Goal: Task Accomplishment & Management: Use online tool/utility

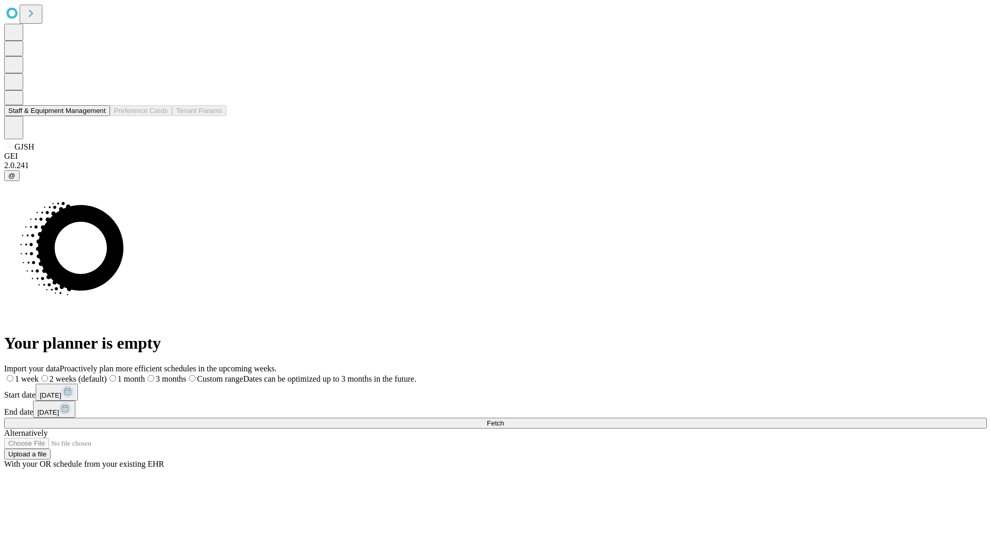
click at [99, 116] on button "Staff & Equipment Management" at bounding box center [57, 110] width 106 height 11
